Goal: Task Accomplishment & Management: Manage account settings

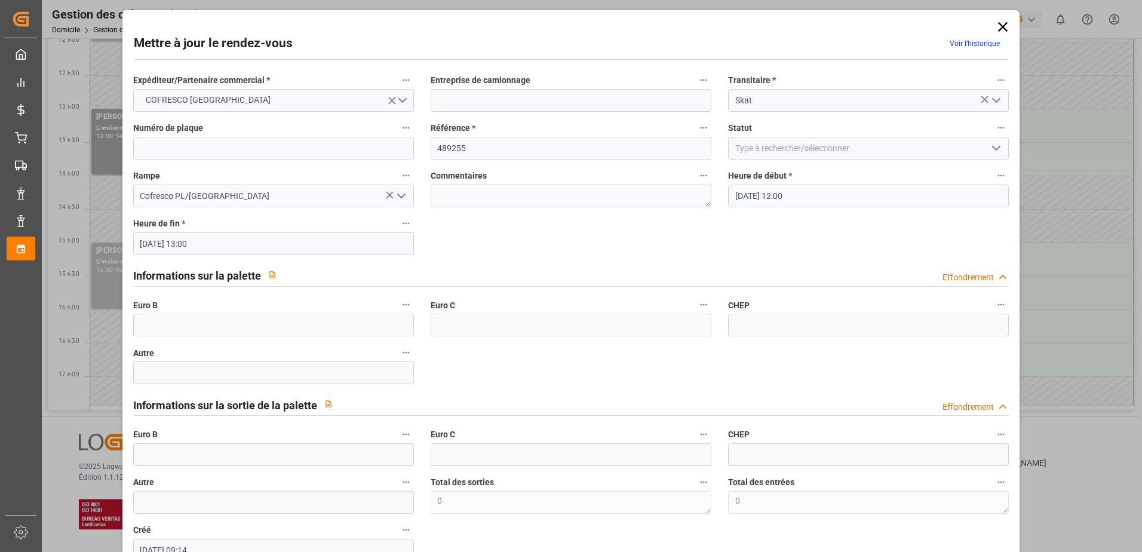
click at [993, 148] on icon "Ouvrir le menu" at bounding box center [996, 148] width 14 height 14
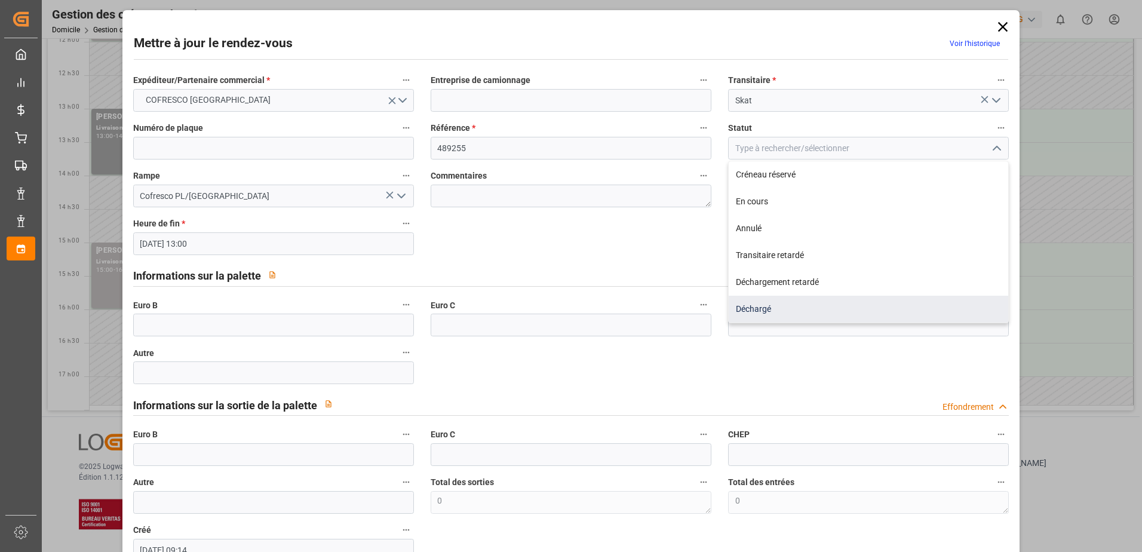
click at [776, 310] on div "Déchargé" at bounding box center [867, 309] width 279 height 27
type input "Unloaded"
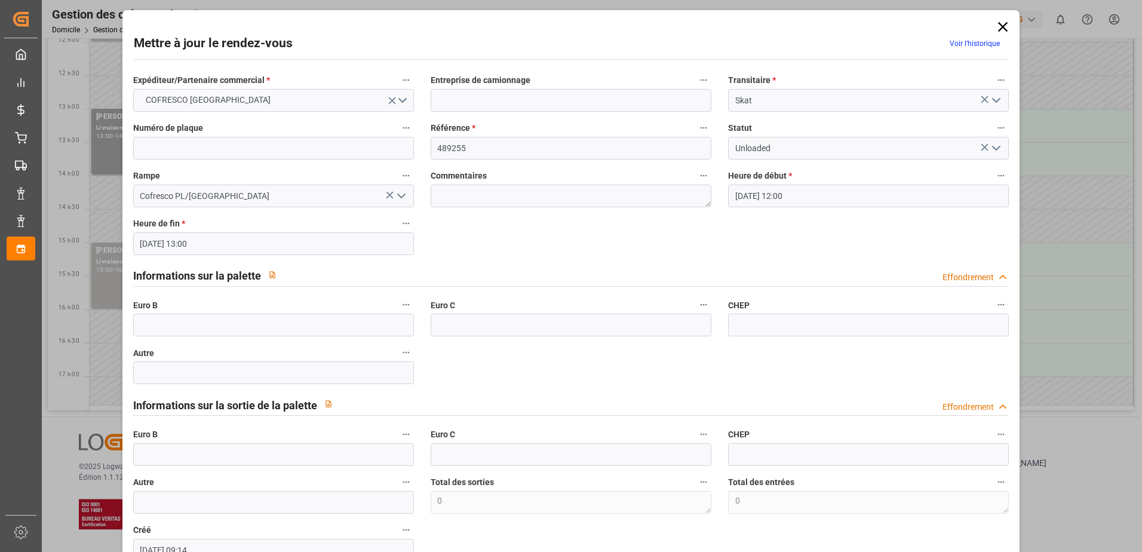
click at [994, 147] on icon "Ouvrir le menu" at bounding box center [996, 148] width 14 height 14
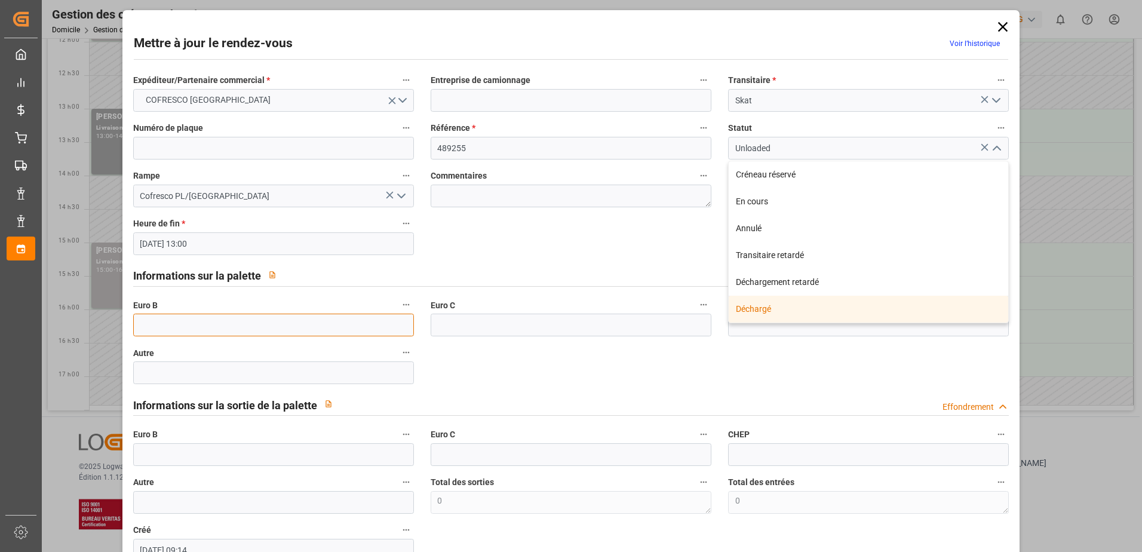
click at [150, 325] on input "text" at bounding box center [273, 324] width 281 height 23
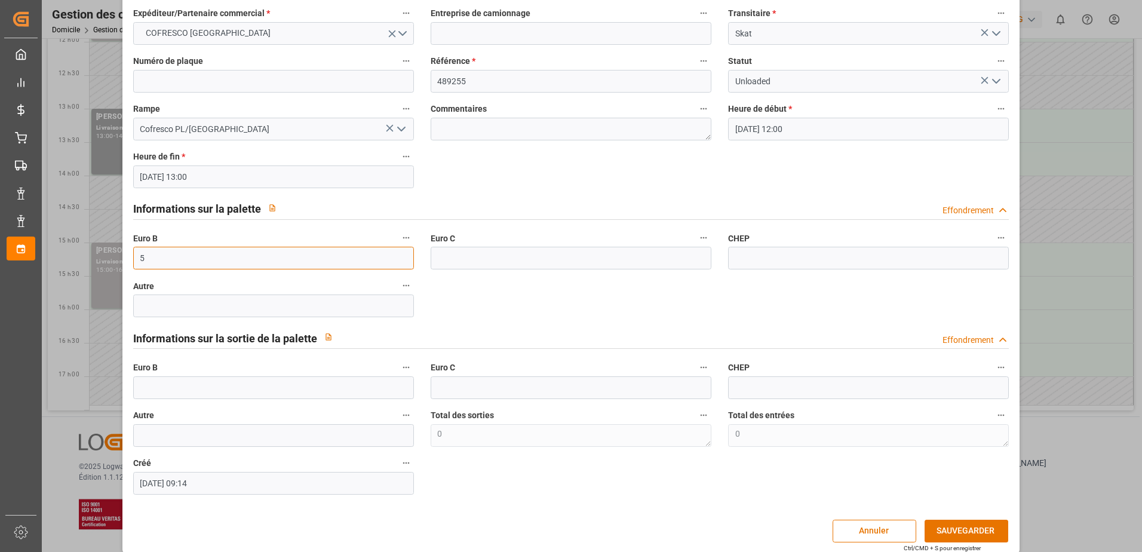
scroll to position [79, 0]
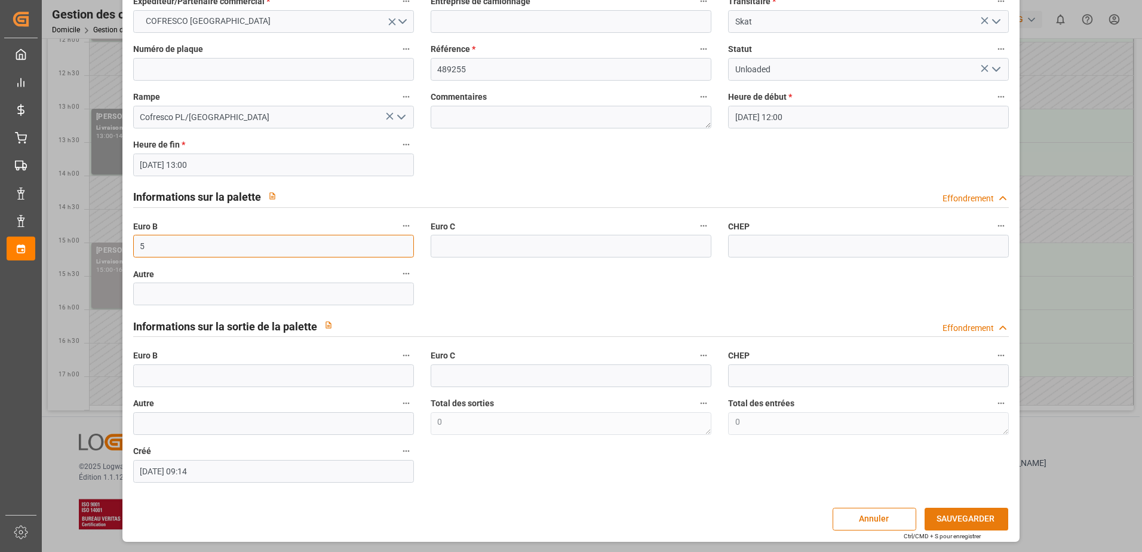
type input "5"
drag, startPoint x: 960, startPoint y: 519, endPoint x: 971, endPoint y: 519, distance: 11.4
click at [965, 521] on button "SAUVEGARDER" at bounding box center [966, 519] width 84 height 23
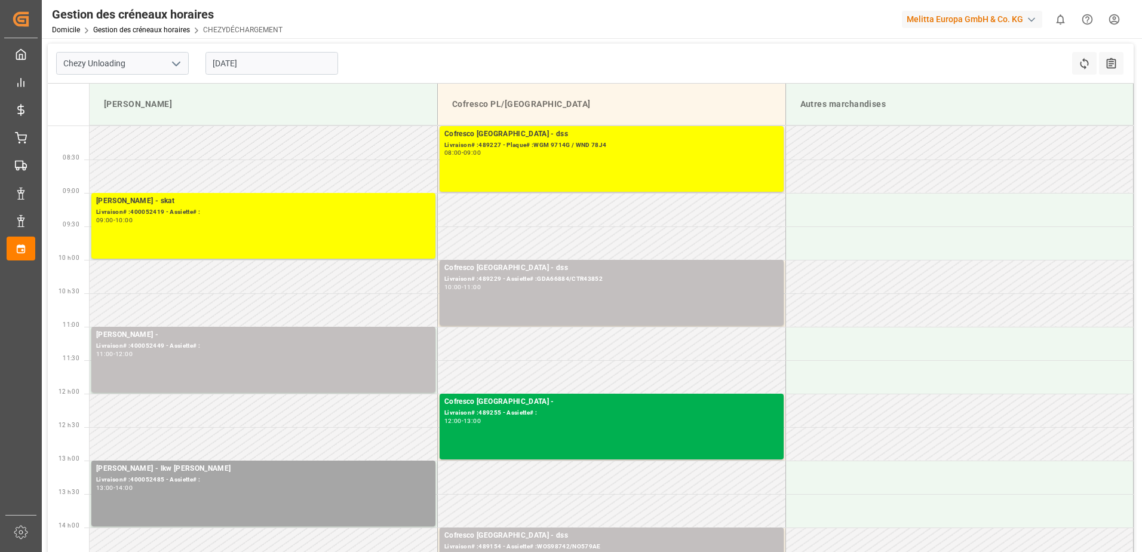
scroll to position [0, 0]
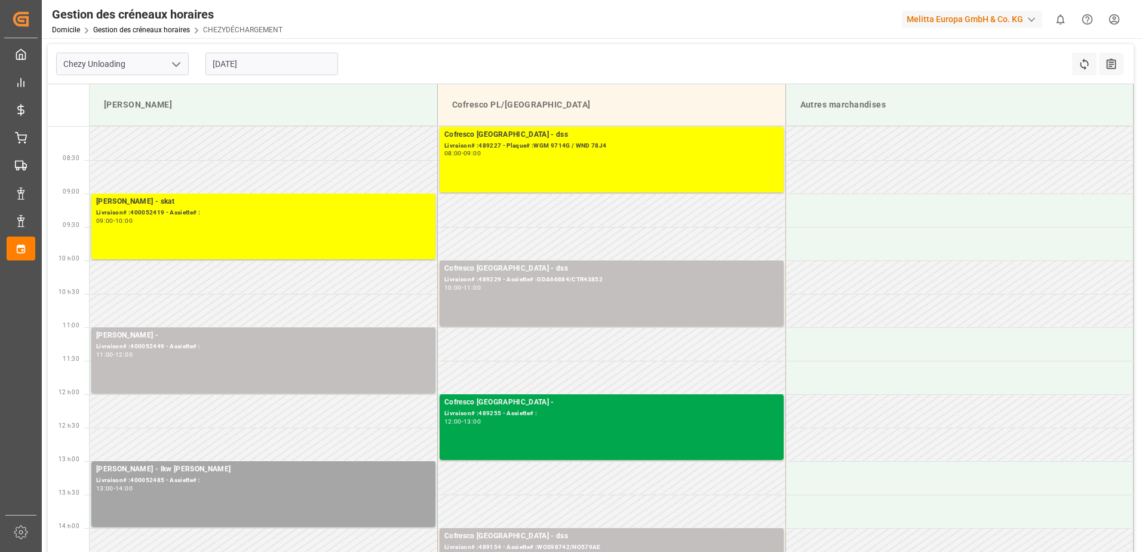
click at [601, 435] on div "Cofresco Pologne - Livraison# :489255 - Assiette# : 12:00 - 13:00" at bounding box center [611, 426] width 334 height 61
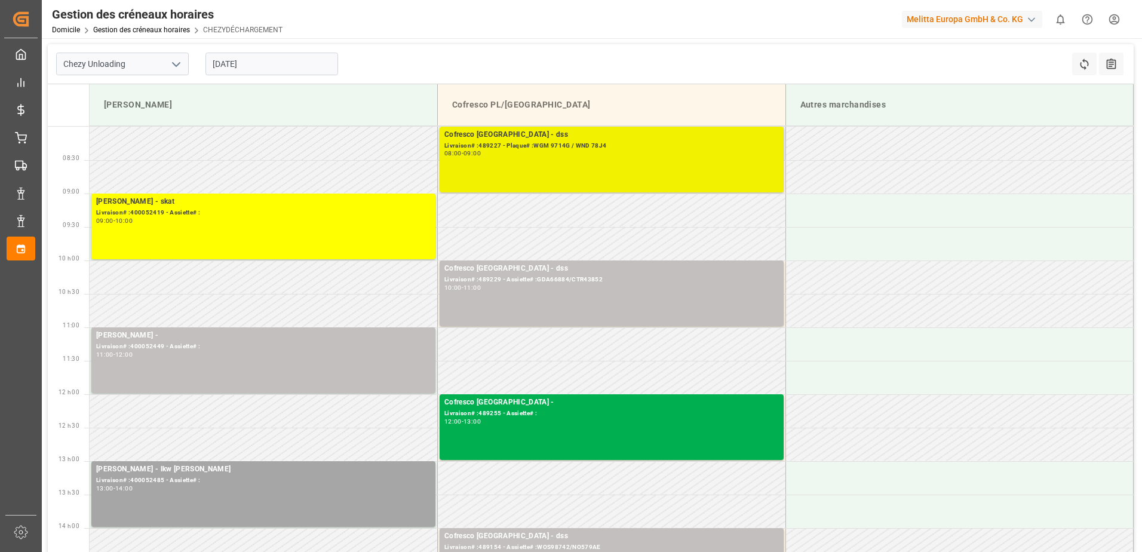
click at [642, 172] on div "Cofresco Pologne - dss Livraison# :489227 - Plaque# :WGM 9714G / WND 78J4 08:00…" at bounding box center [611, 159] width 334 height 61
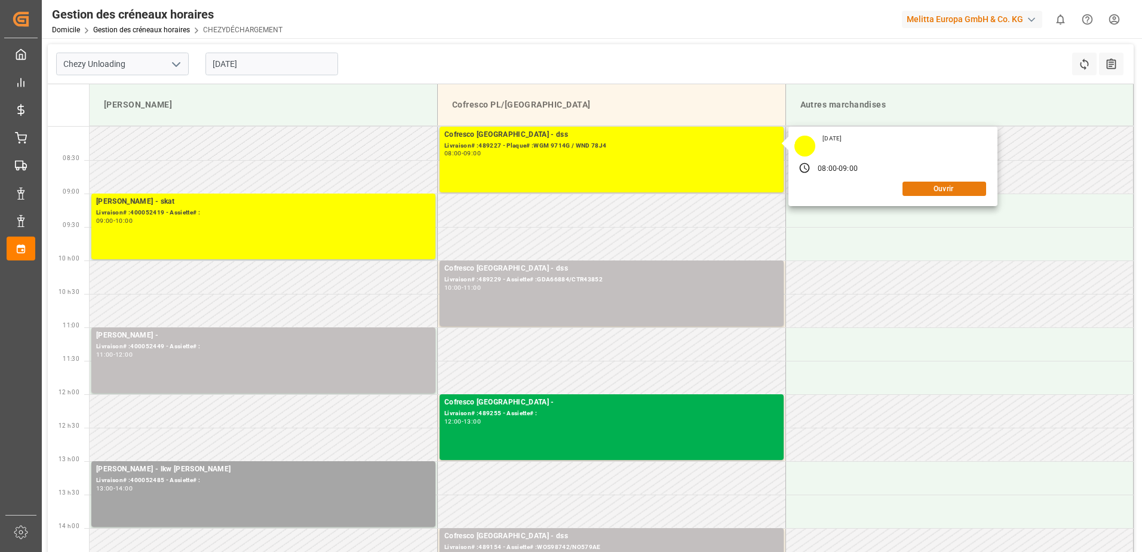
click at [945, 195] on button "Ouvrir" at bounding box center [944, 189] width 84 height 14
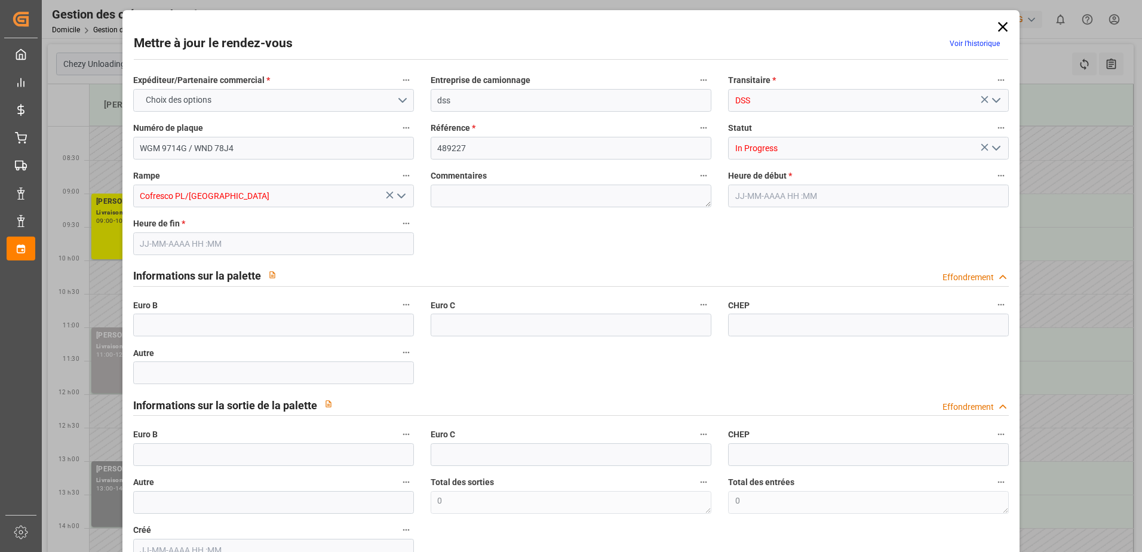
type input "[DATE] 08:00"
type input "[DATE] 09:00"
type input "[DATE] 09:23"
click at [994, 149] on icon "Ouvrir le menu" at bounding box center [996, 148] width 14 height 14
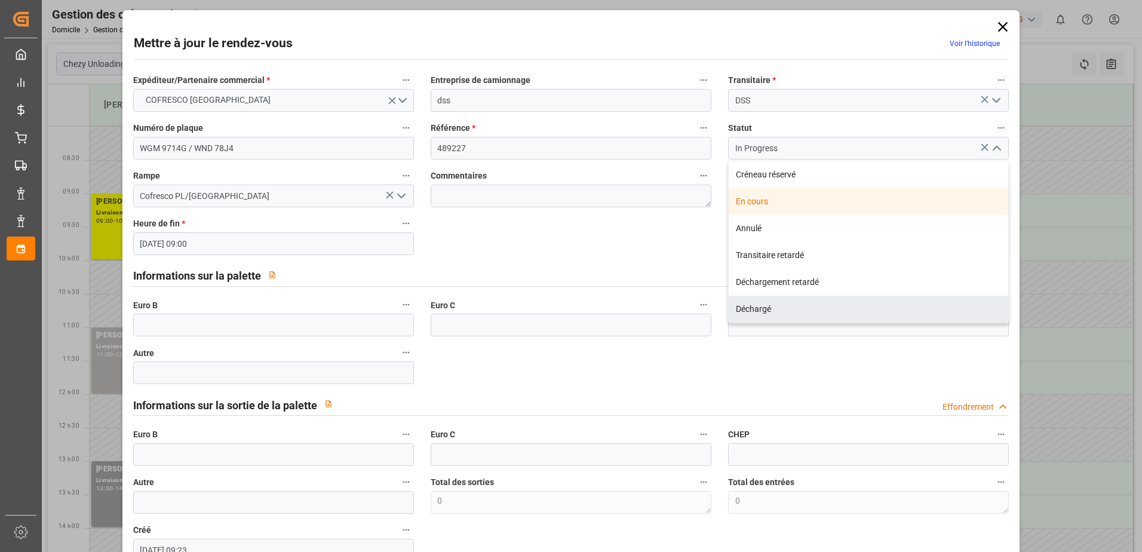
click at [759, 309] on div "Déchargé" at bounding box center [867, 309] width 279 height 27
type input "Unloaded"
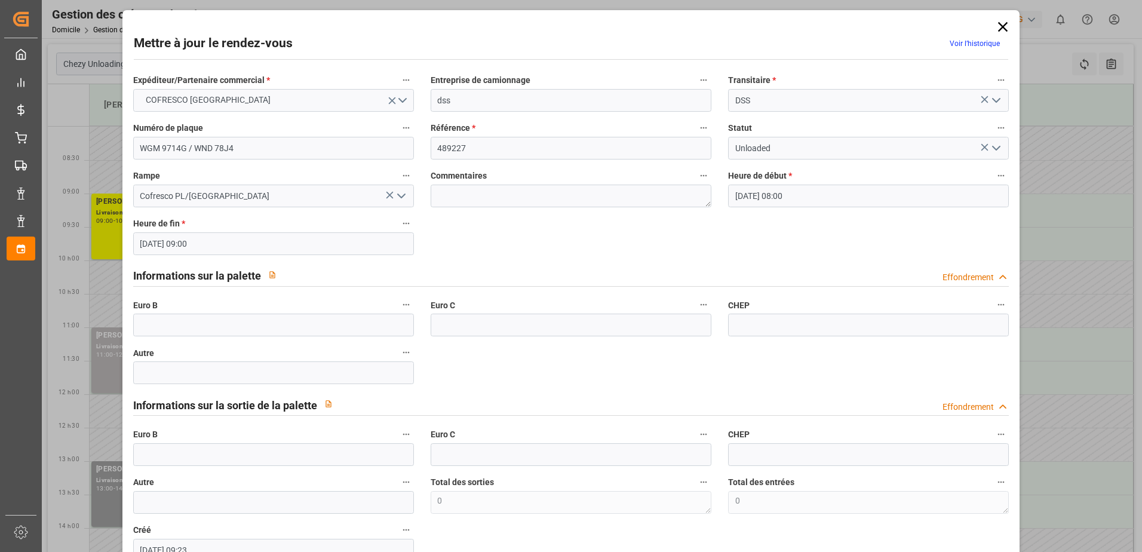
click at [997, 146] on polyline "Ouvrir le menu" at bounding box center [995, 148] width 7 height 4
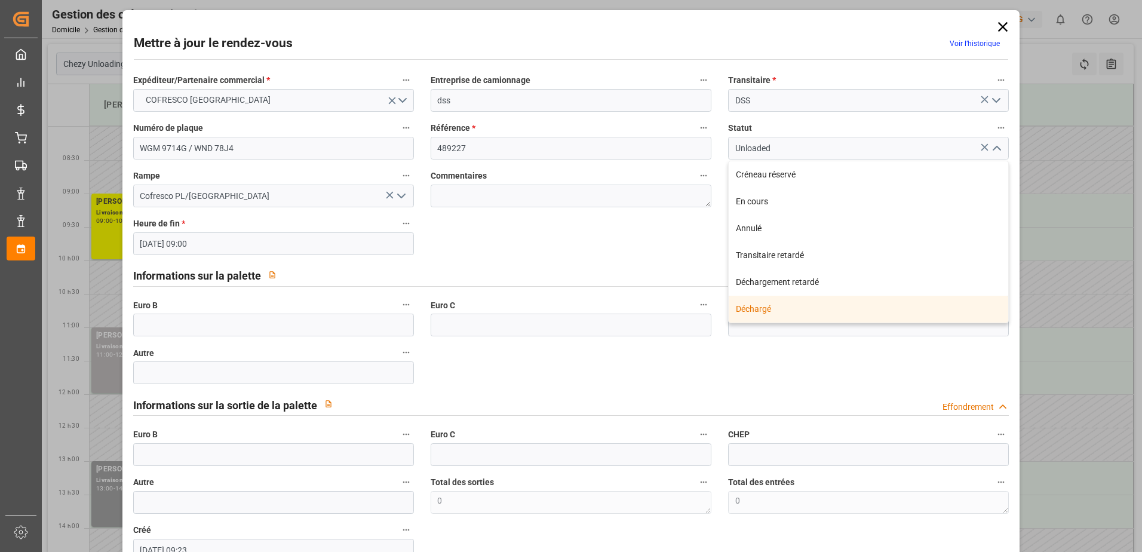
click at [751, 312] on div "Déchargé" at bounding box center [867, 309] width 279 height 27
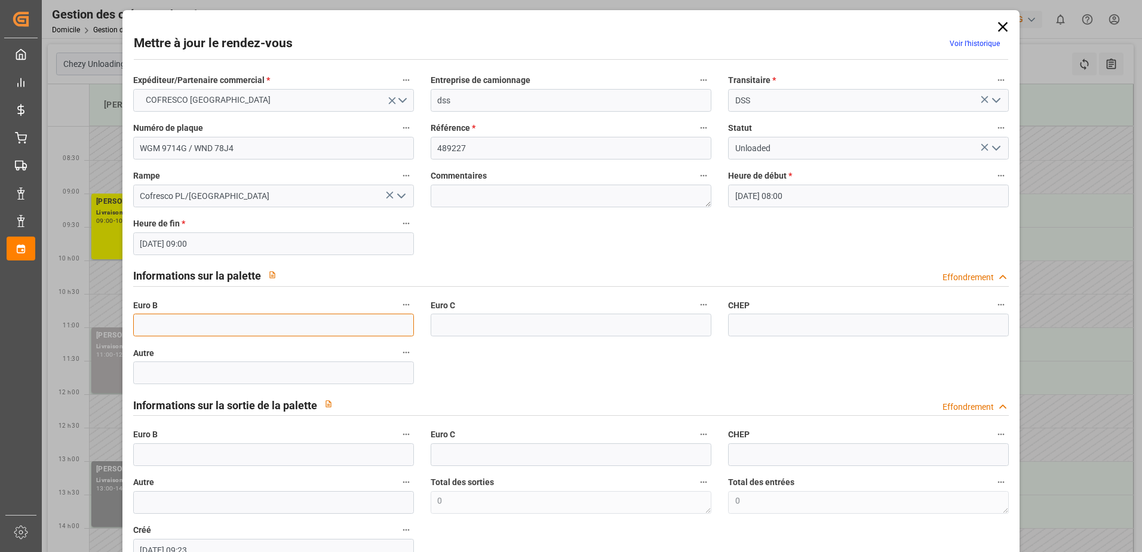
click at [201, 324] on input "text" at bounding box center [273, 324] width 281 height 23
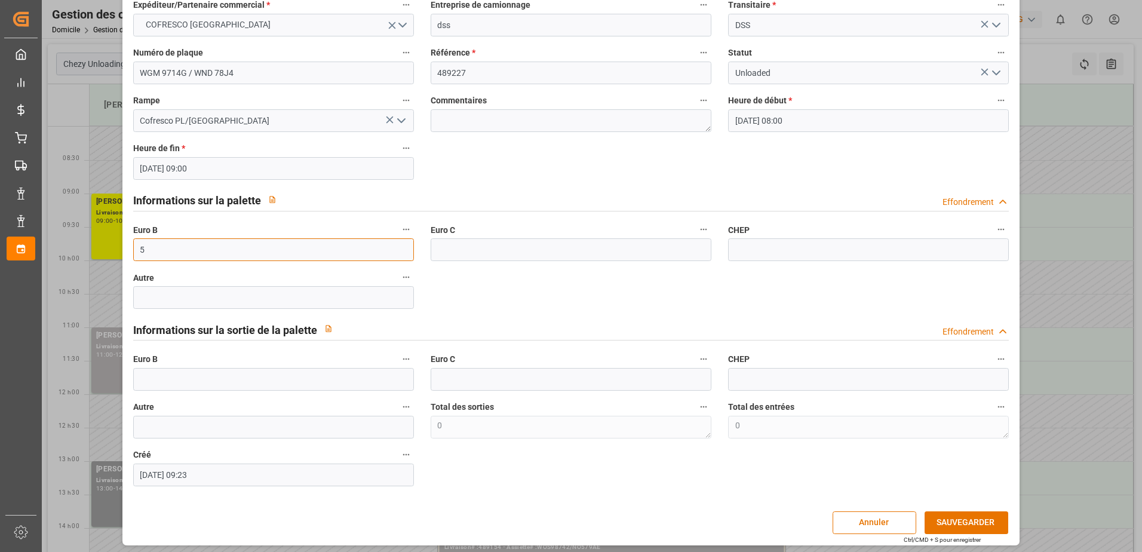
scroll to position [79, 0]
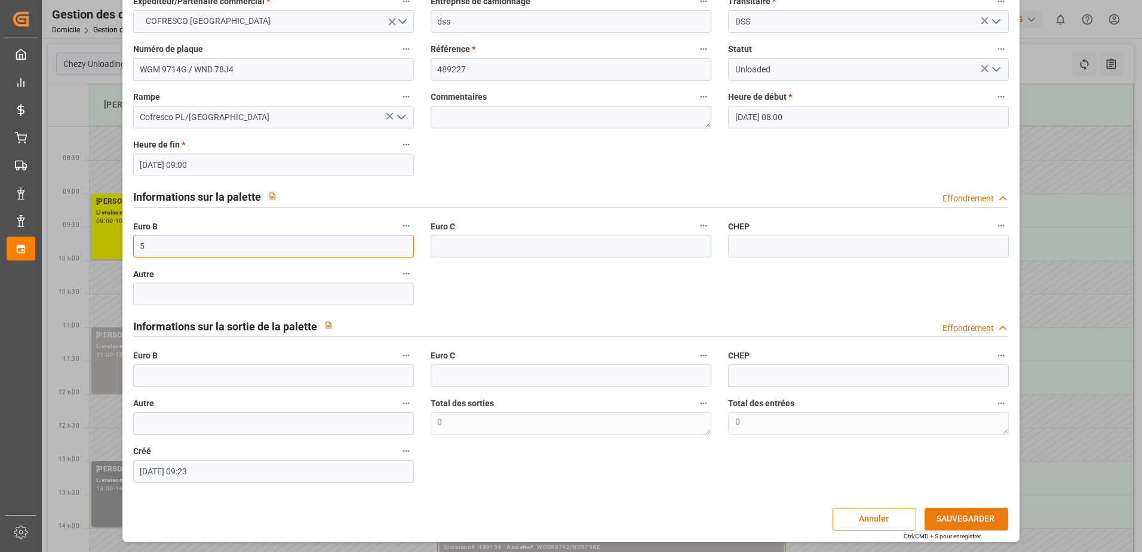
type input "5"
click at [973, 517] on button "SAUVEGARDER" at bounding box center [966, 519] width 84 height 23
